Goal: Information Seeking & Learning: Learn about a topic

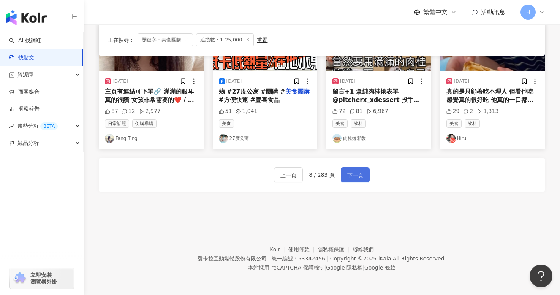
click at [355, 176] on span "下一頁" at bounding box center [355, 174] width 16 height 9
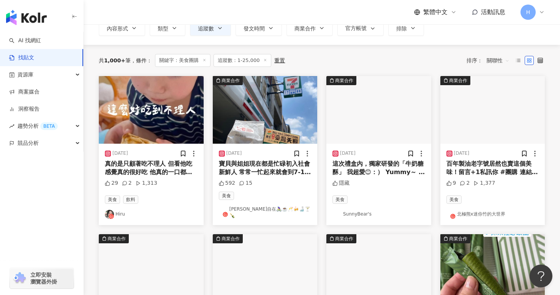
scroll to position [54, 0]
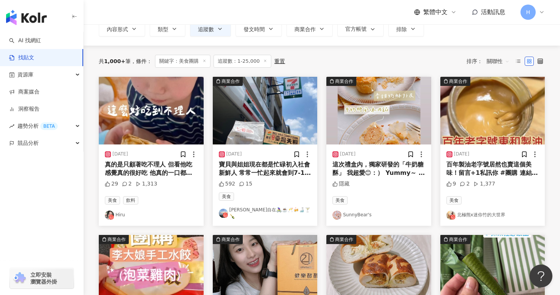
click at [119, 212] on link "Hiru" at bounding box center [151, 214] width 93 height 9
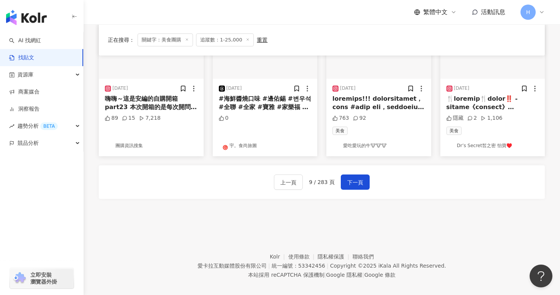
scroll to position [439, 0]
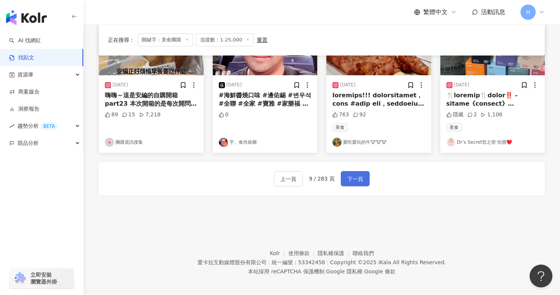
click at [356, 180] on button "下一頁" at bounding box center [355, 178] width 29 height 15
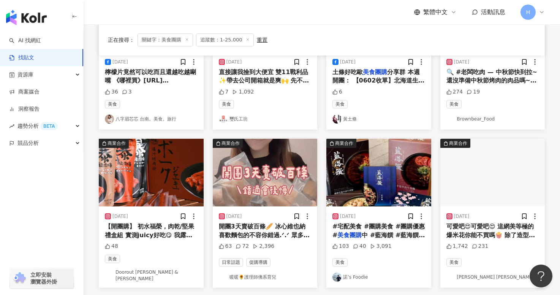
scroll to position [373, 0]
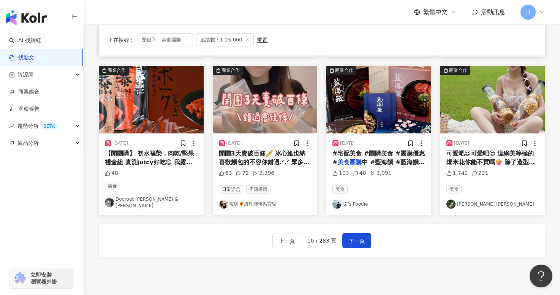
click at [263, 202] on link "暖暖🌻護理師佛系育兒" at bounding box center [265, 203] width 93 height 9
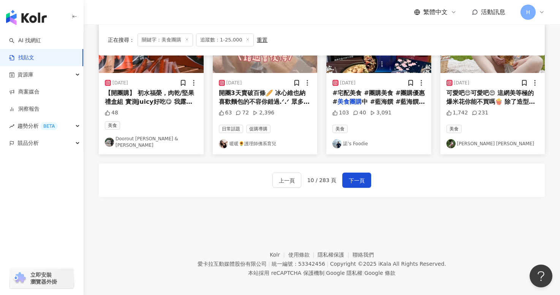
scroll to position [435, 0]
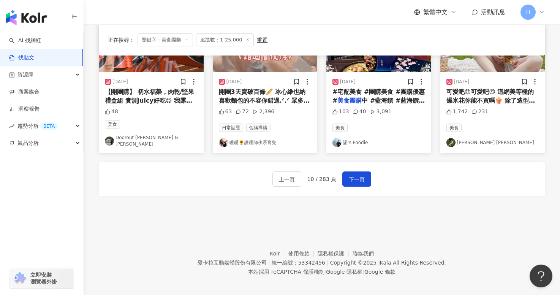
click at [378, 175] on div "上一頁 10 / 283 頁 下一頁" at bounding box center [322, 178] width 446 height 33
click at [364, 175] on button "下一頁" at bounding box center [356, 178] width 29 height 15
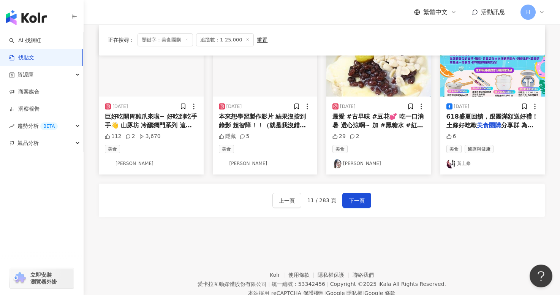
scroll to position [0, 0]
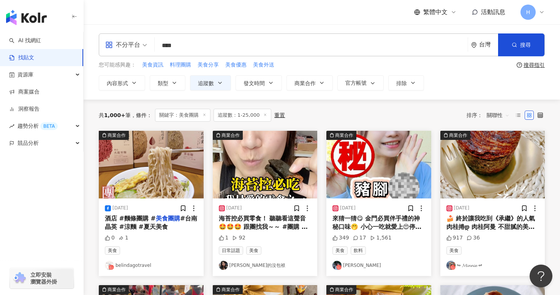
click at [140, 265] on link "belindagotravel" at bounding box center [151, 264] width 93 height 9
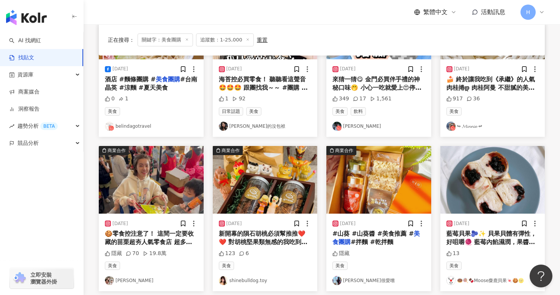
scroll to position [140, 0]
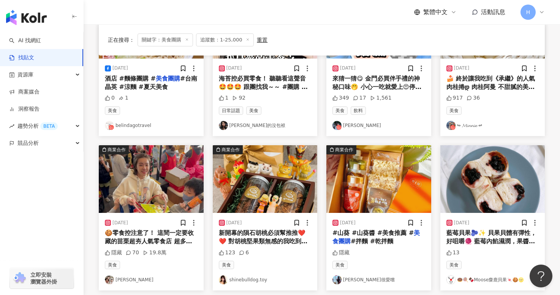
click at [467, 125] on link "↬ 𝓜𝓲𝓷𝓷𝓲𝓮 ↫" at bounding box center [492, 125] width 93 height 9
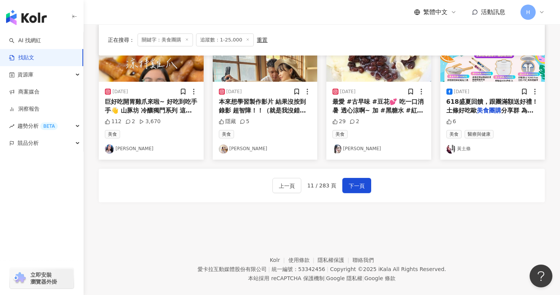
scroll to position [436, 0]
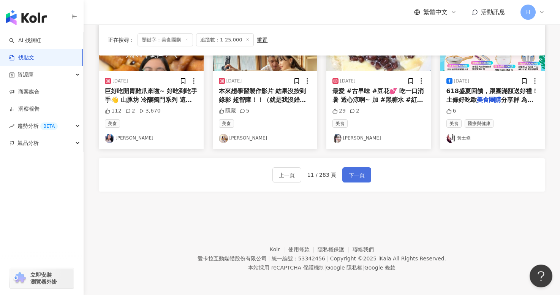
click at [356, 176] on span "下一頁" at bounding box center [357, 174] width 16 height 9
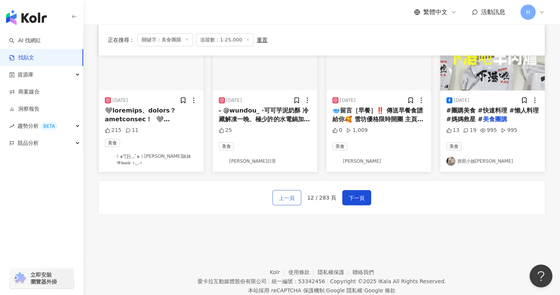
scroll to position [414, 0]
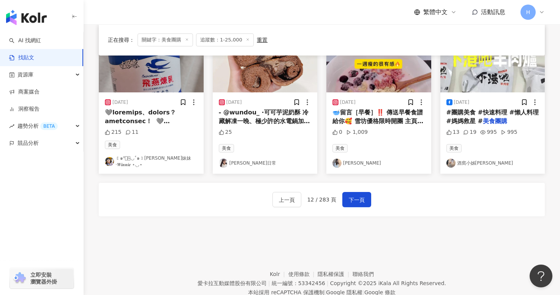
click at [349, 159] on link "Wan Zhen Lin" at bounding box center [378, 162] width 93 height 9
click at [356, 198] on span "下一頁" at bounding box center [357, 199] width 16 height 9
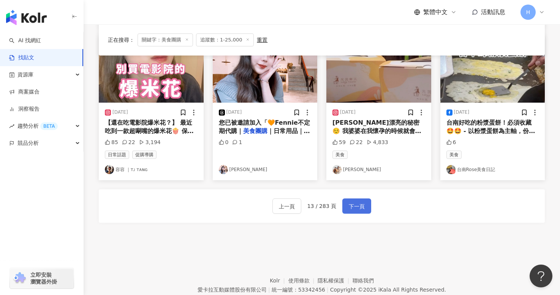
click at [356, 202] on span "下一頁" at bounding box center [357, 206] width 16 height 9
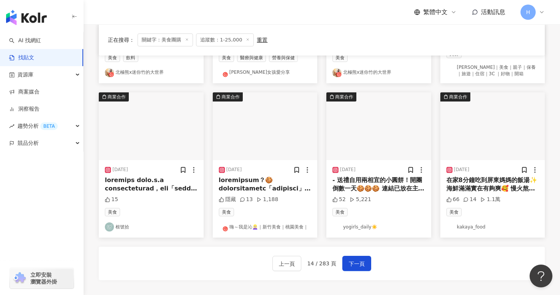
scroll to position [356, 0]
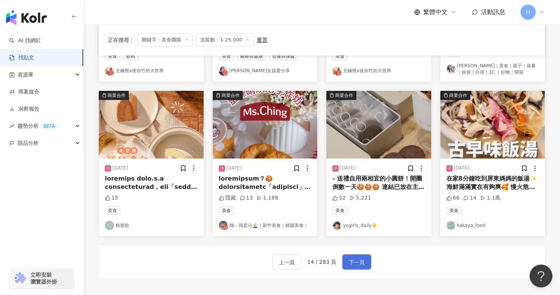
click at [359, 260] on span "下一頁" at bounding box center [357, 261] width 16 height 9
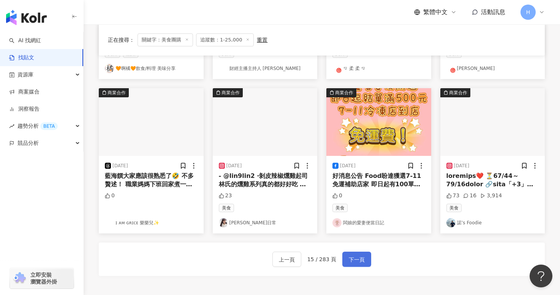
scroll to position [352, 0]
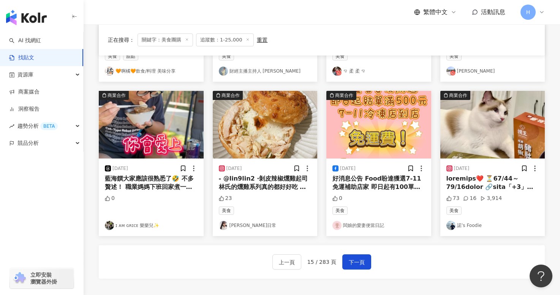
click at [133, 224] on link "ɪ ᴀᴍ ɢʀɪᴄᴇ 樂樂兒✨" at bounding box center [151, 225] width 93 height 9
click at [352, 259] on span "下一頁" at bounding box center [357, 261] width 16 height 9
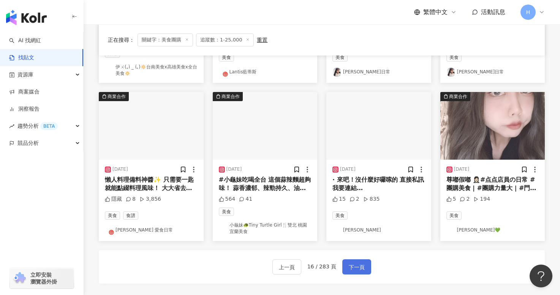
scroll to position [359, 0]
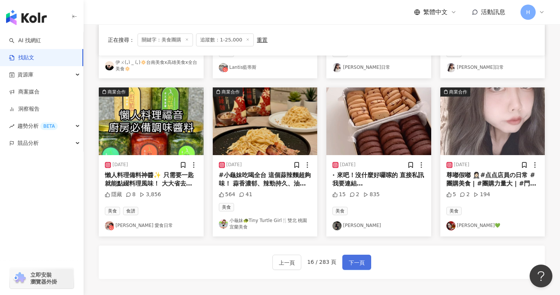
click at [354, 263] on span "下一頁" at bounding box center [357, 262] width 16 height 9
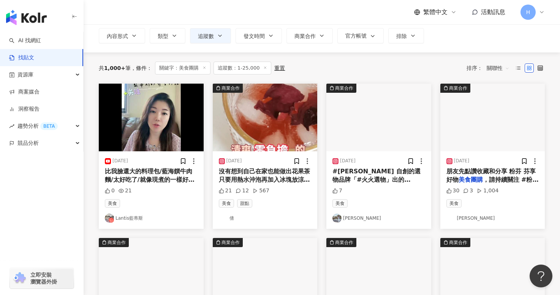
scroll to position [47, 0]
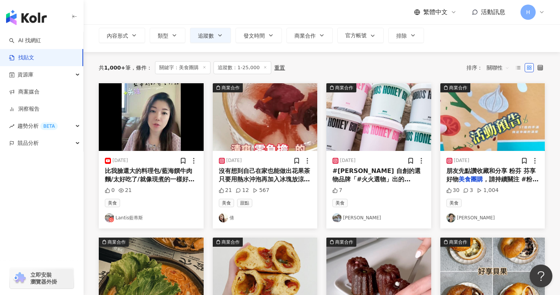
click at [349, 218] on link "[PERSON_NAME]" at bounding box center [378, 217] width 93 height 9
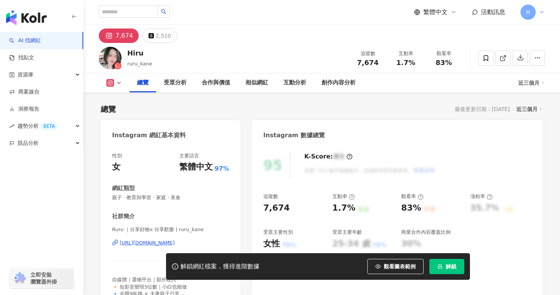
scroll to position [49, 0]
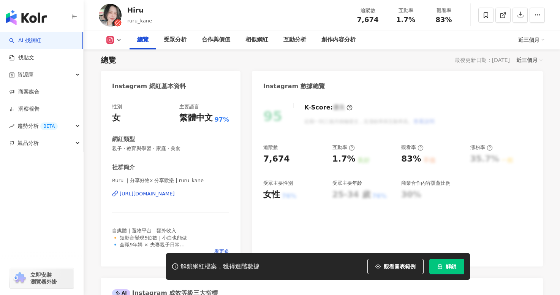
click at [175, 193] on div "https://www.instagram.com/ruru_kane/" at bounding box center [147, 193] width 55 height 7
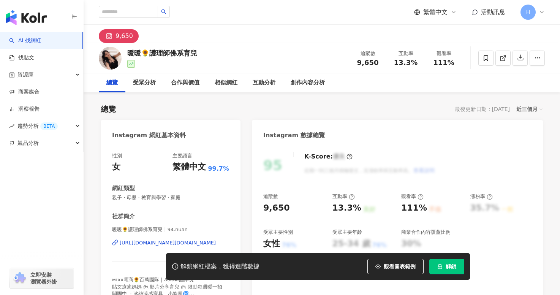
scroll to position [54, 0]
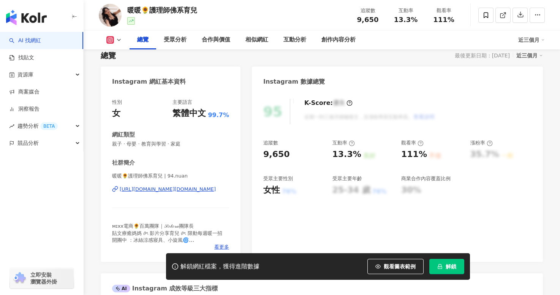
click at [146, 189] on div "https://www.instagram.com/94.nuan/" at bounding box center [168, 189] width 96 height 7
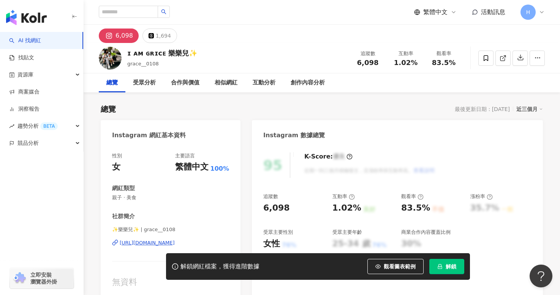
click at [174, 245] on div "https://www.instagram.com/grace__0108/" at bounding box center [147, 242] width 55 height 7
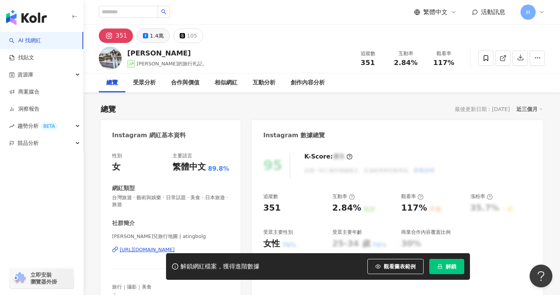
click at [156, 35] on div "1.4萬" at bounding box center [157, 35] width 14 height 11
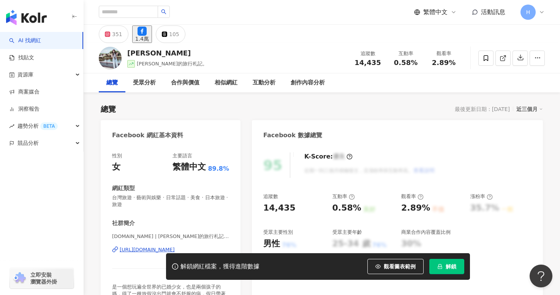
click at [153, 250] on div "https://www.facebook.com/466624633347647" at bounding box center [147, 249] width 55 height 7
